Goal: Information Seeking & Learning: Learn about a topic

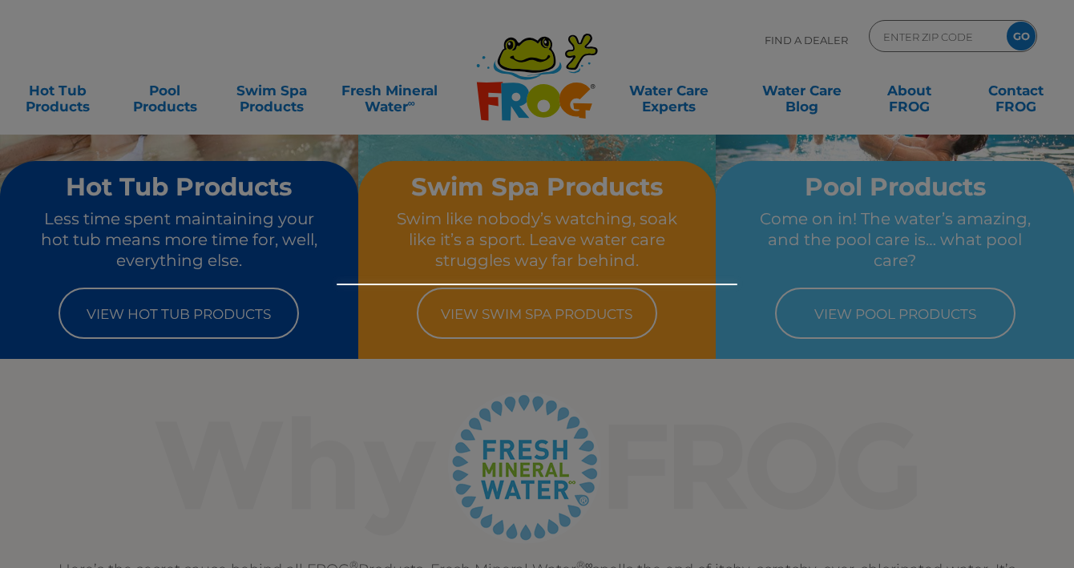
scroll to position [60, 0]
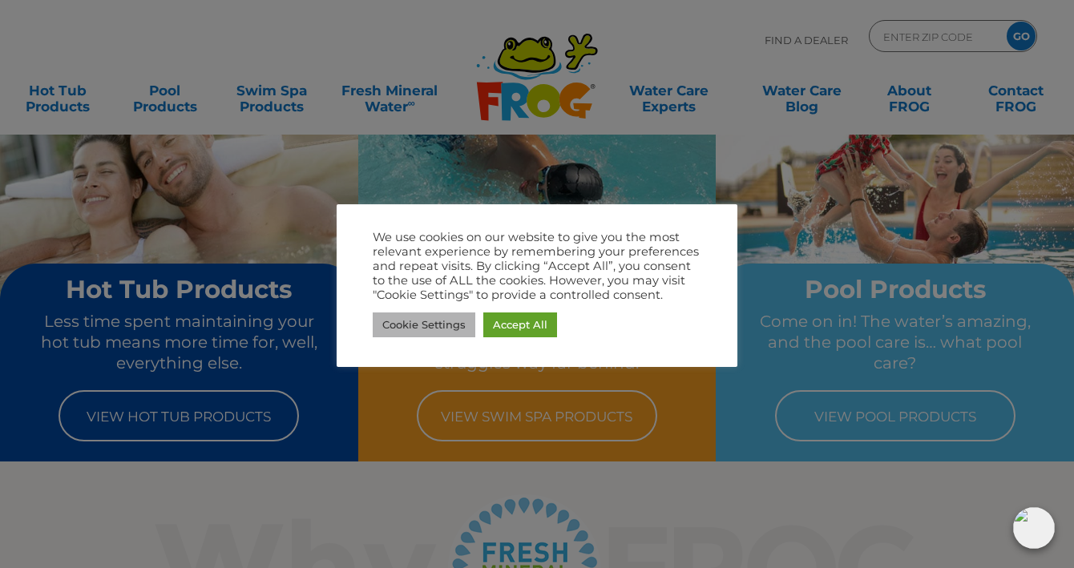
click at [434, 327] on link "Cookie Settings" at bounding box center [424, 325] width 103 height 25
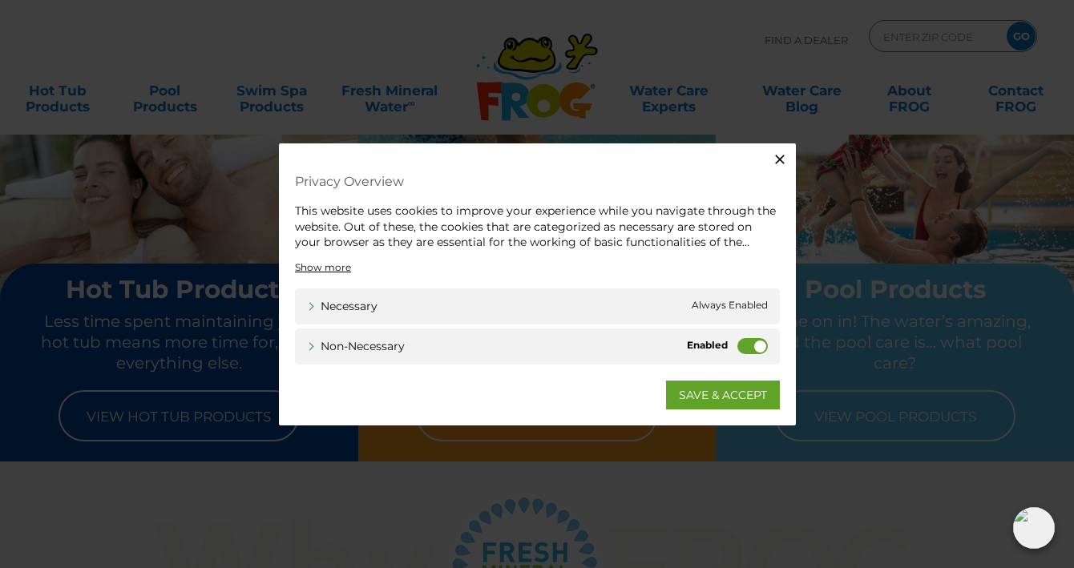
click at [780, 159] on icon "button" at bounding box center [780, 160] width 10 height 10
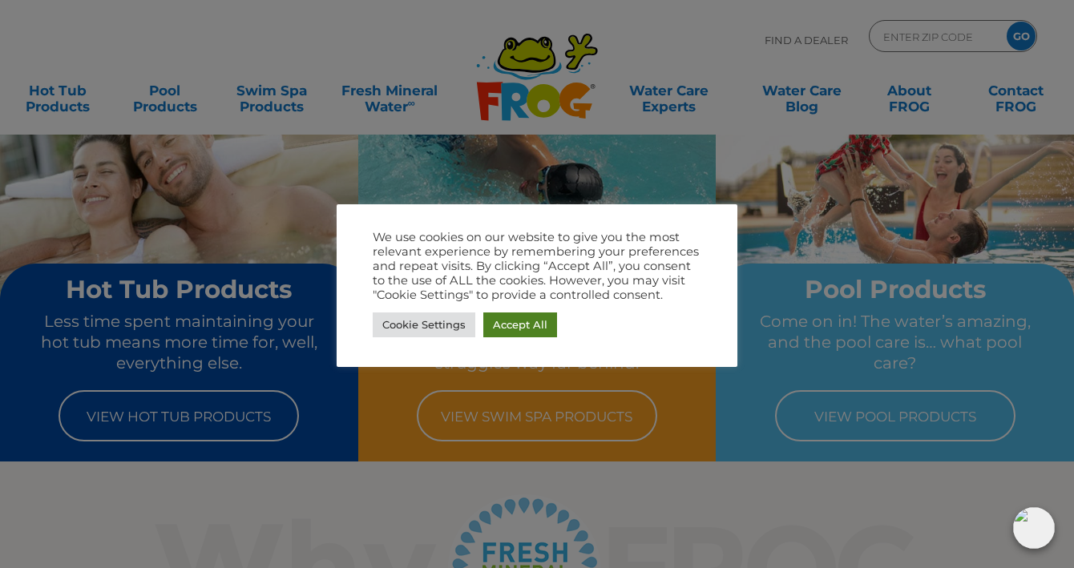
click at [514, 321] on link "Accept All" at bounding box center [520, 325] width 74 height 25
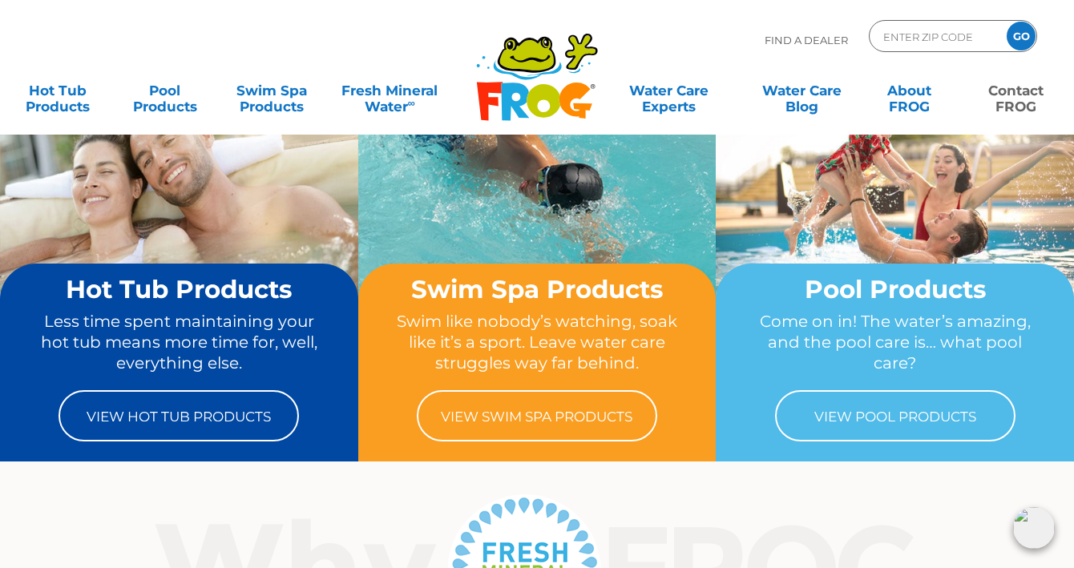
click at [1023, 97] on link "Contact FROG" at bounding box center [1015, 91] width 83 height 32
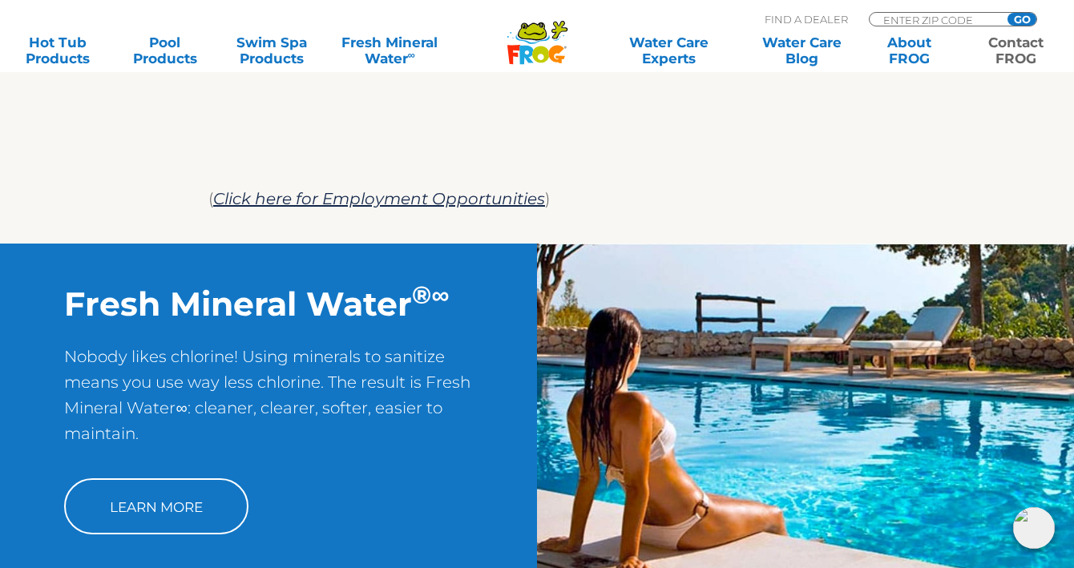
scroll to position [1212, 0]
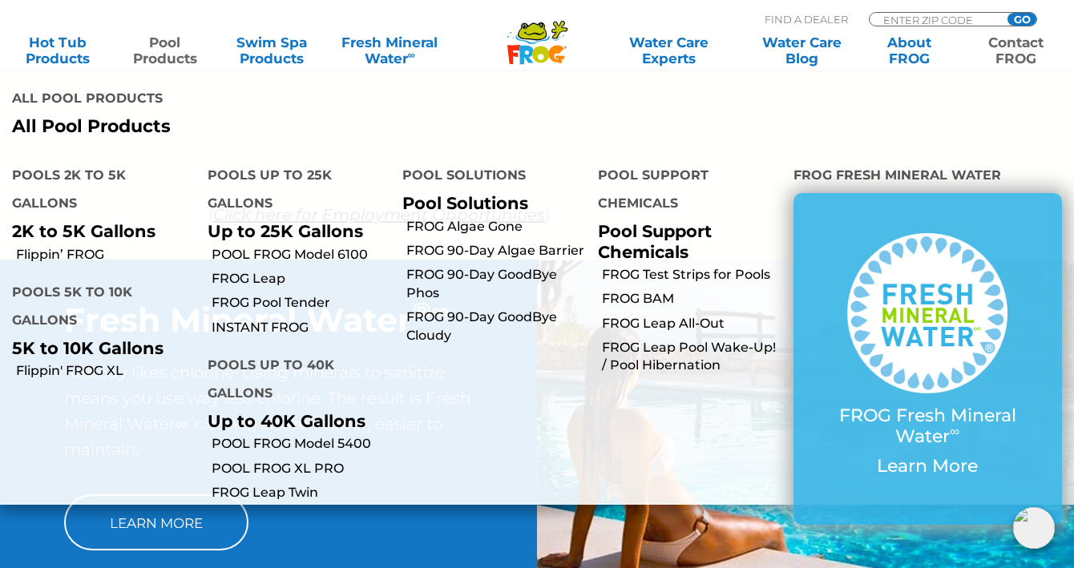
click at [163, 52] on link "Pool Products" at bounding box center [164, 50] width 83 height 32
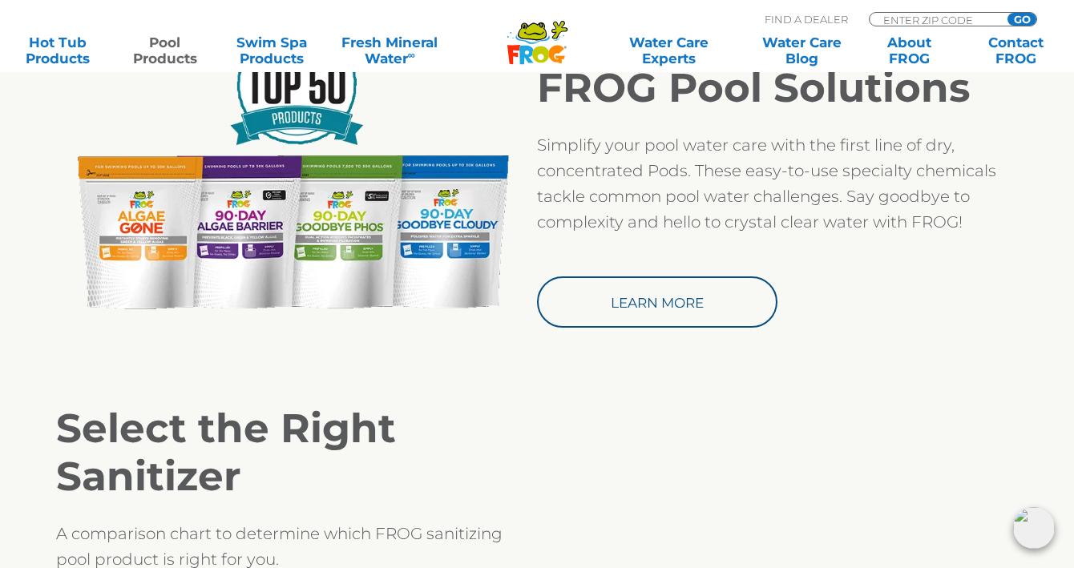
scroll to position [1427, 0]
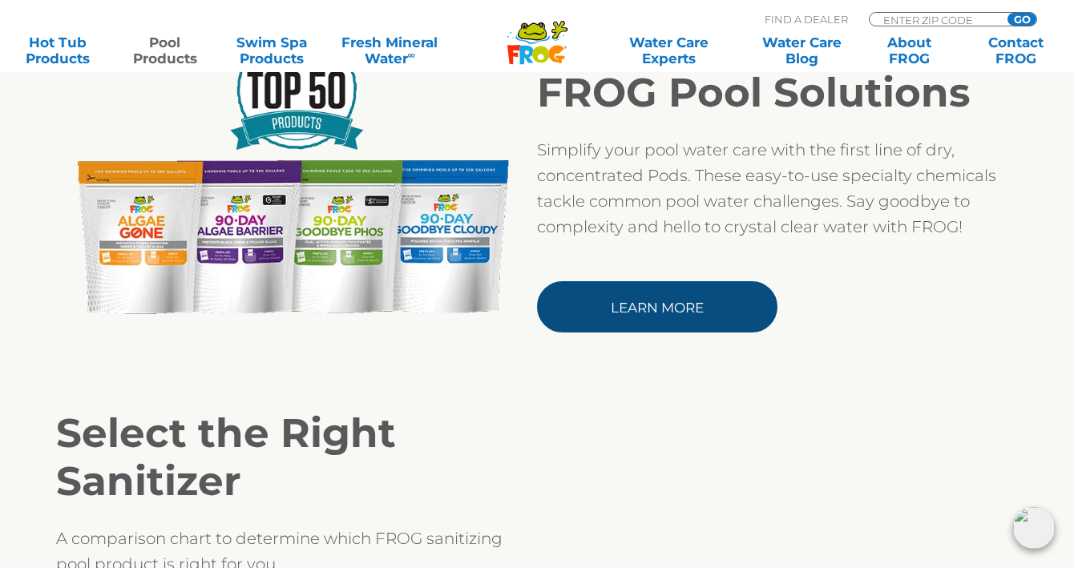
click at [597, 301] on link "Learn More" at bounding box center [657, 306] width 240 height 51
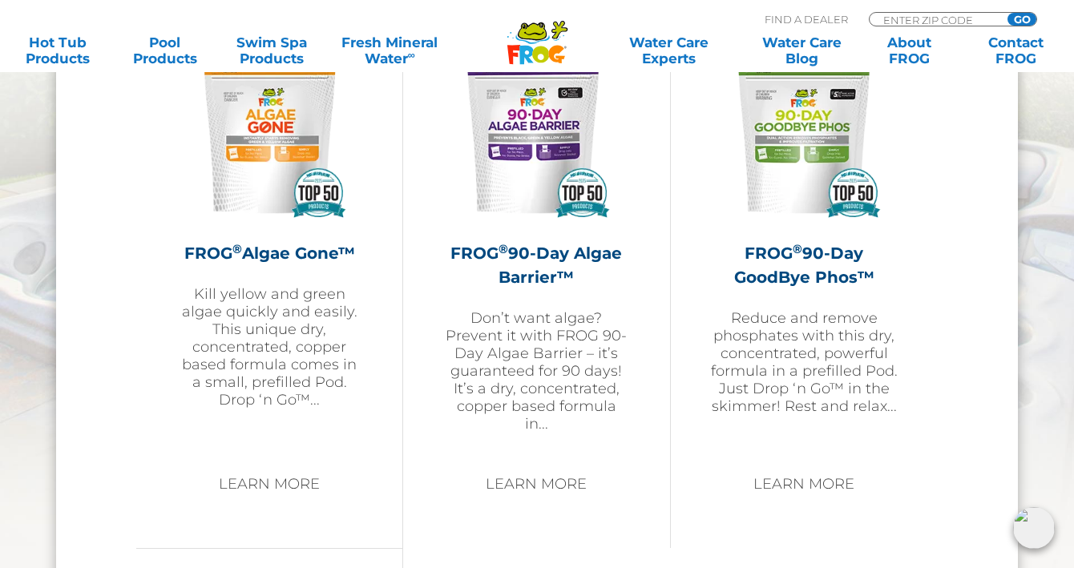
scroll to position [1751, 0]
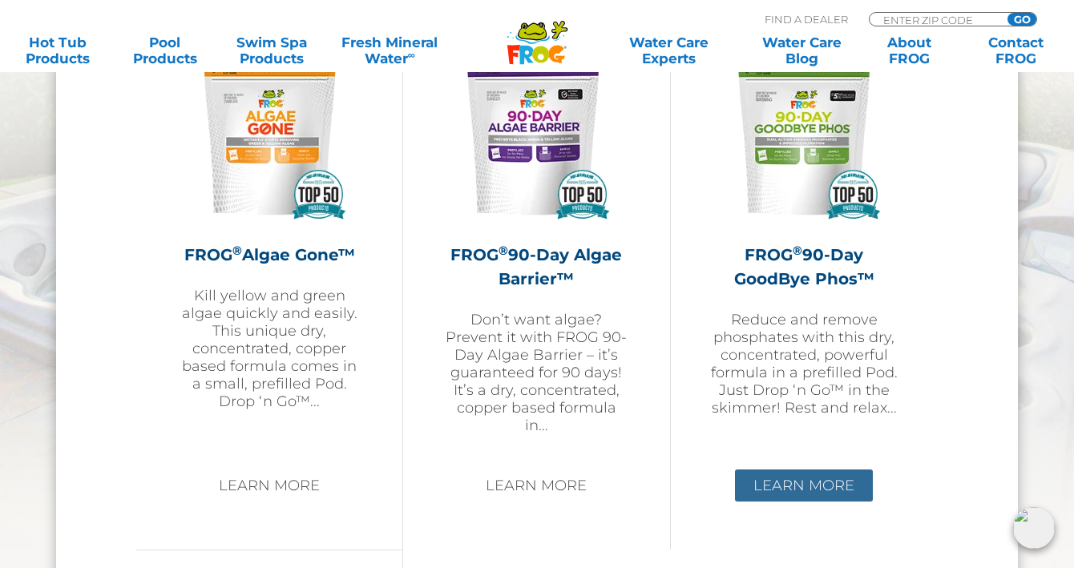
click at [821, 481] on link "Learn More" at bounding box center [804, 486] width 138 height 32
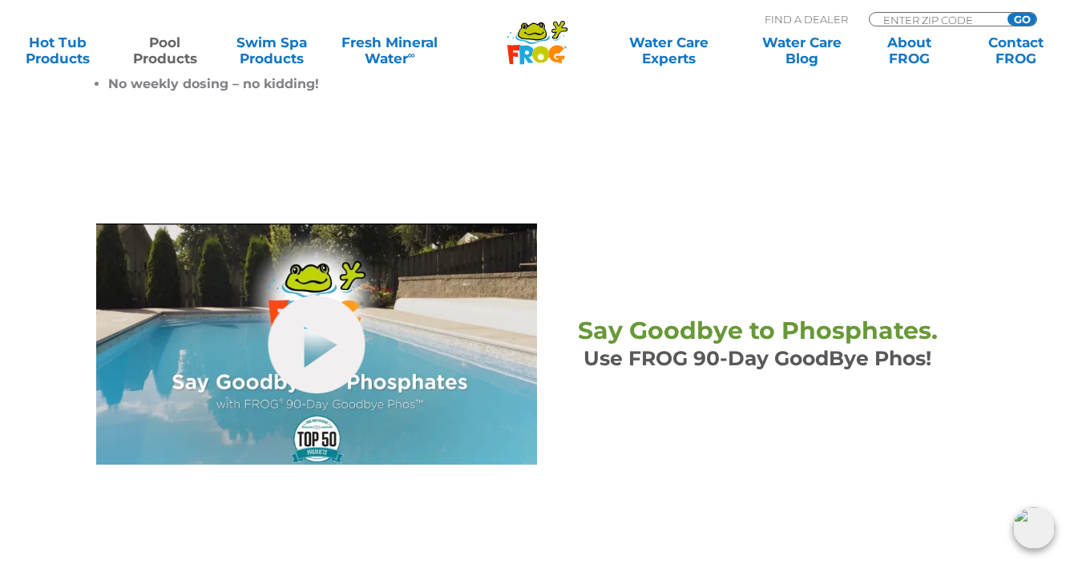
scroll to position [599, 0]
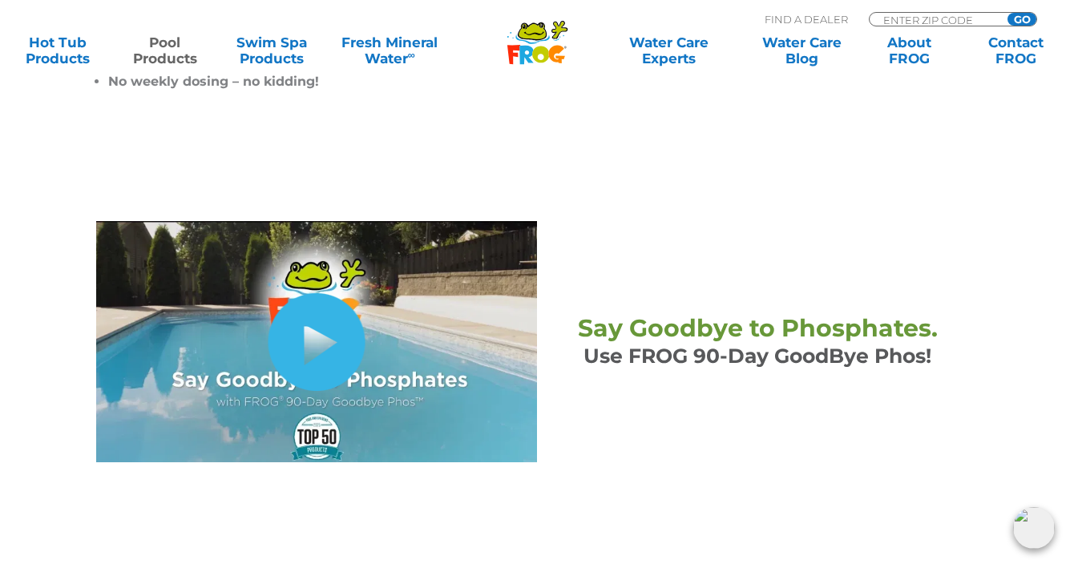
click at [332, 341] on link "hide-me" at bounding box center [316, 342] width 97 height 98
